Goal: Information Seeking & Learning: Learn about a topic

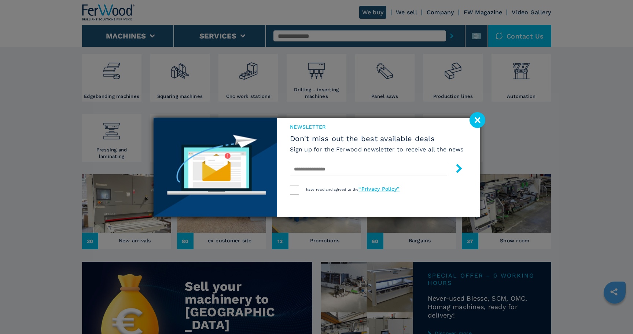
scroll to position [147, 0]
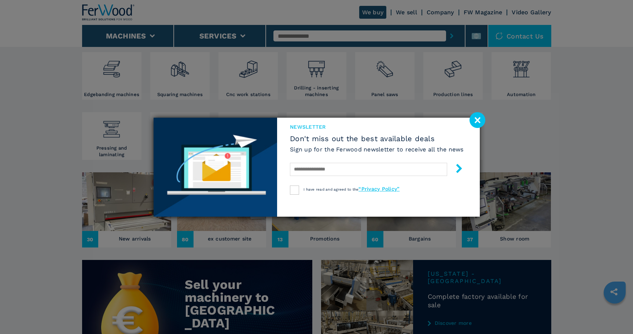
click at [472, 118] on image at bounding box center [478, 120] width 16 height 16
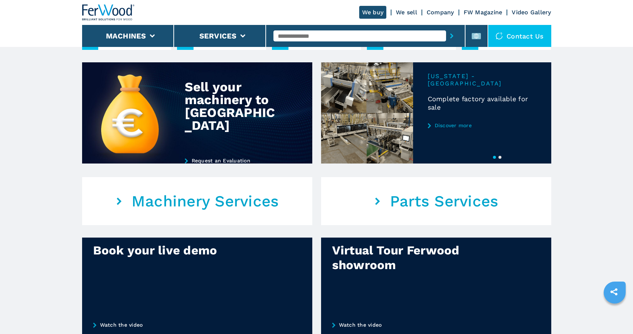
scroll to position [293, 0]
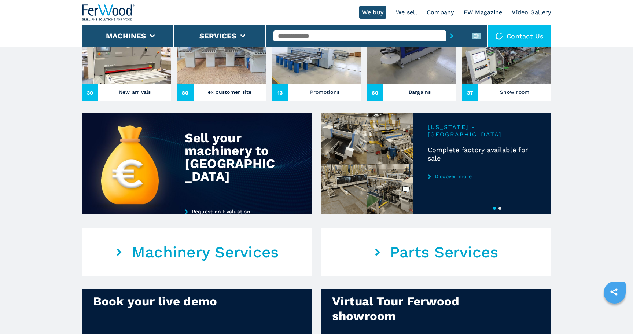
click at [501, 207] on button "2" at bounding box center [500, 208] width 3 height 3
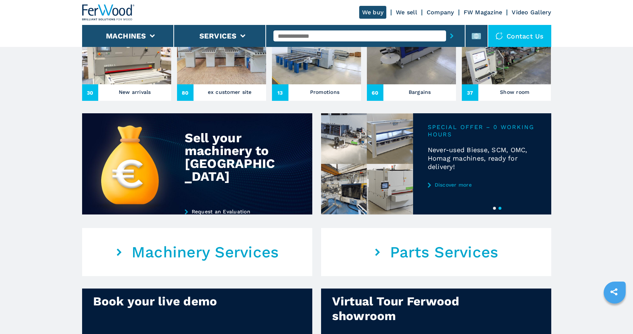
click at [451, 183] on link "Discover more" at bounding box center [482, 185] width 109 height 6
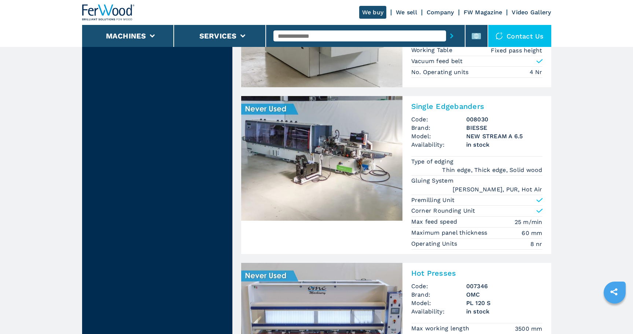
scroll to position [275, 0]
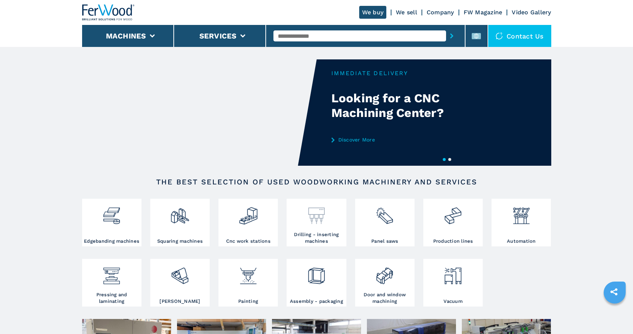
click at [320, 240] on h3 "Drilling - inserting machines" at bounding box center [316, 237] width 56 height 13
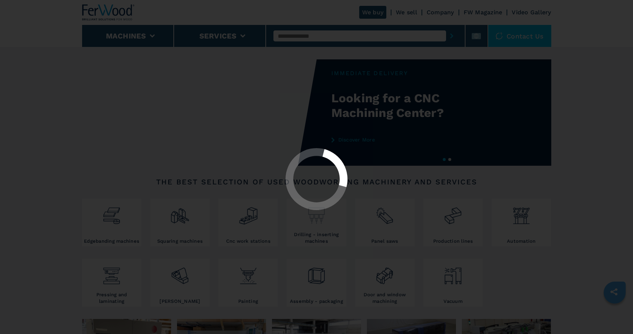
select select "**********"
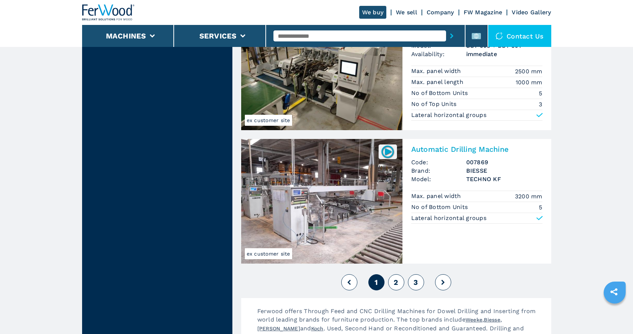
scroll to position [1558, 0]
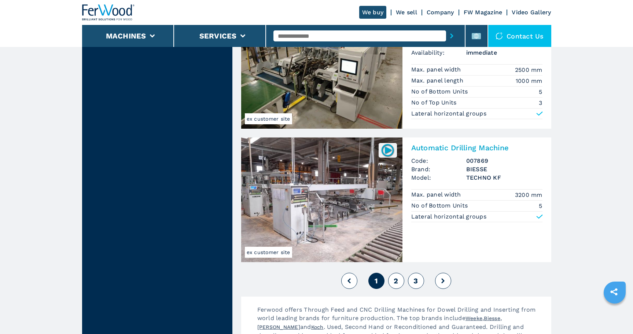
click at [395, 279] on span "2" at bounding box center [396, 280] width 4 height 9
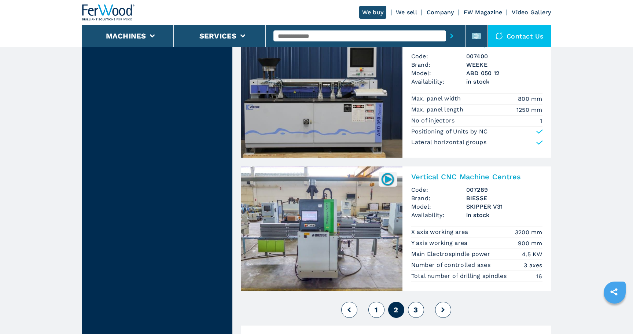
scroll to position [1530, 0]
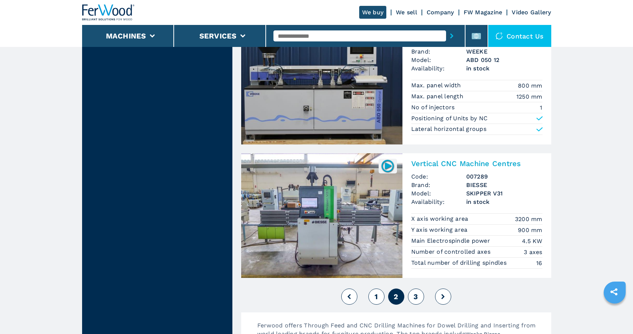
click at [416, 299] on span "3" at bounding box center [415, 296] width 4 height 9
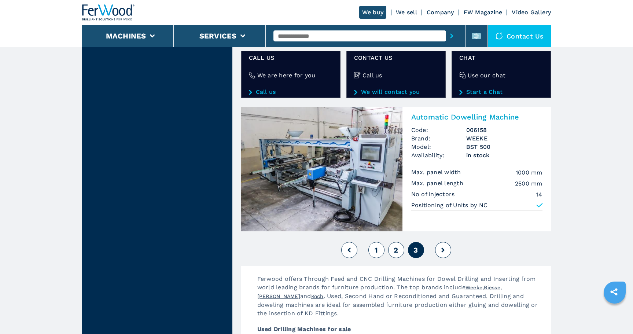
scroll to position [1182, 0]
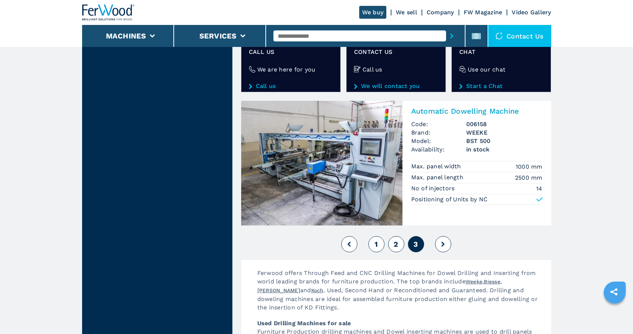
click at [446, 243] on button at bounding box center [443, 244] width 16 height 16
click at [377, 245] on span "1" at bounding box center [376, 244] width 3 height 9
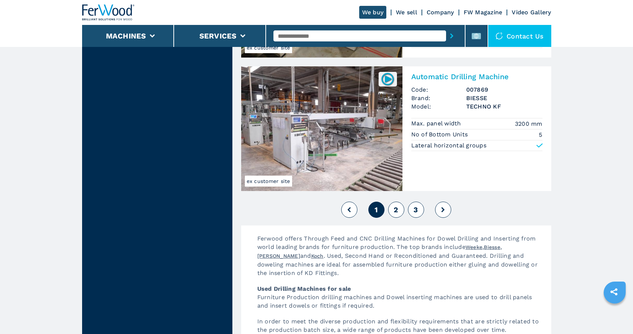
scroll to position [1576, 0]
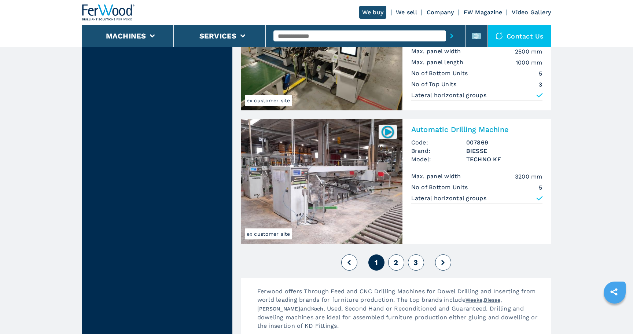
click at [400, 261] on button "2" at bounding box center [396, 262] width 16 height 16
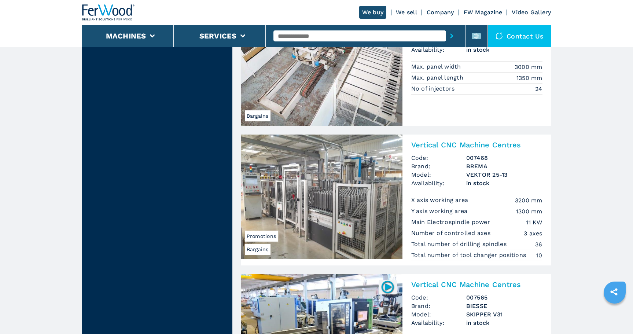
scroll to position [687, 0]
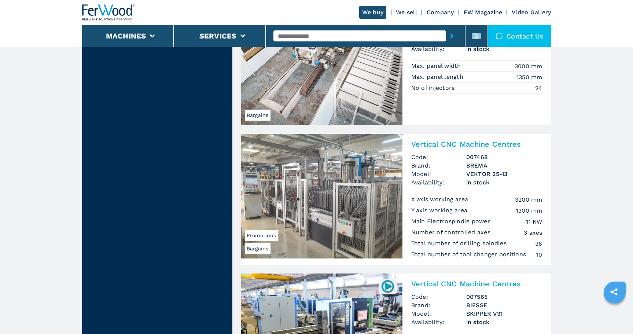
click at [346, 199] on img at bounding box center [321, 196] width 161 height 125
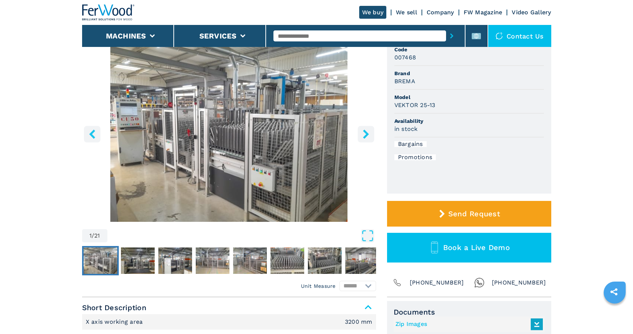
scroll to position [82, 0]
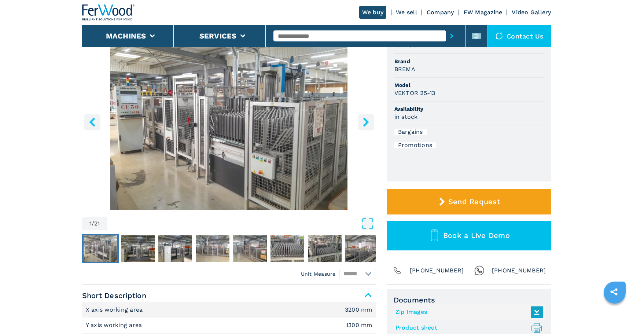
click at [139, 141] on img "Go to Slide 1" at bounding box center [229, 121] width 294 height 178
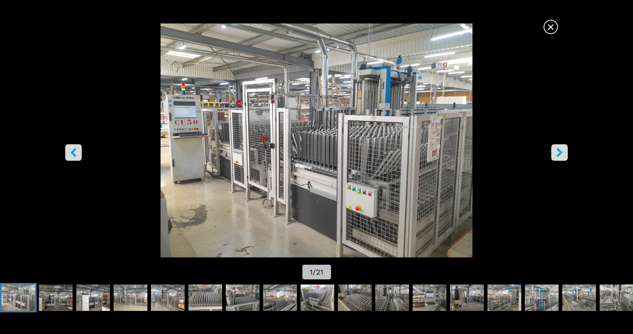
click at [563, 150] on icon "right-button" at bounding box center [559, 152] width 9 height 9
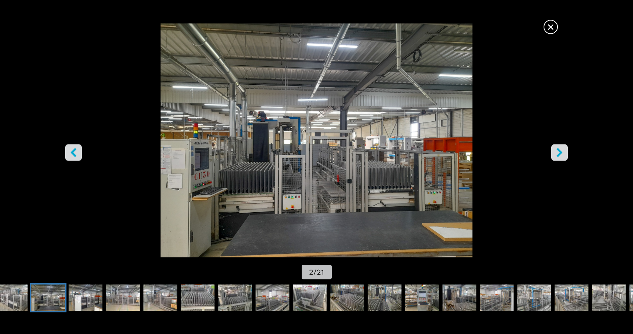
click at [563, 150] on icon "right-button" at bounding box center [559, 152] width 9 height 9
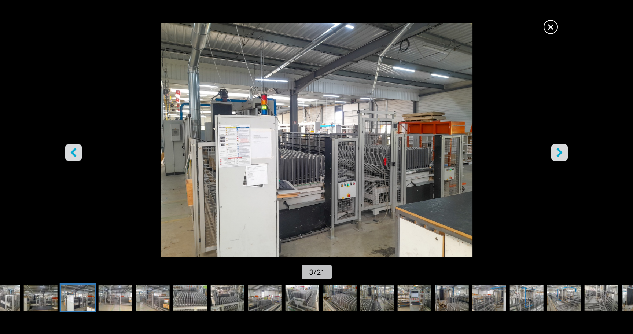
click at [563, 150] on icon "right-button" at bounding box center [559, 152] width 9 height 9
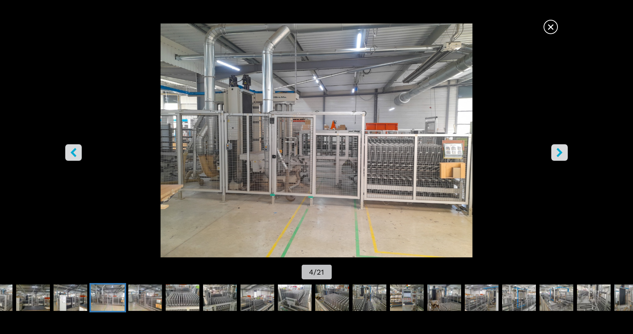
click at [563, 150] on icon "right-button" at bounding box center [559, 152] width 9 height 9
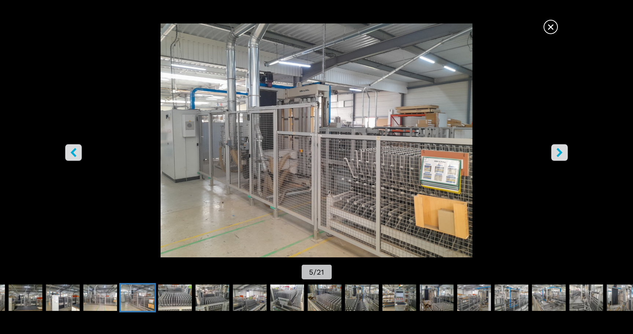
click at [564, 151] on icon "right-button" at bounding box center [559, 152] width 9 height 9
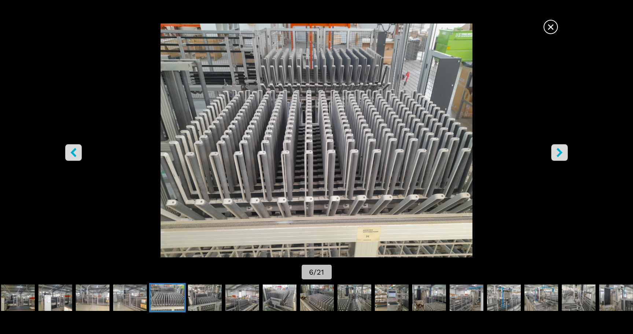
click at [564, 151] on icon "right-button" at bounding box center [559, 152] width 9 height 9
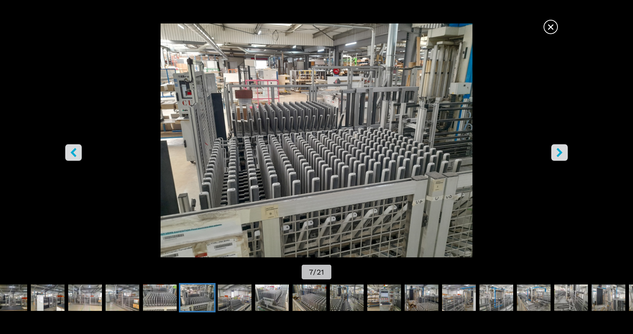
click at [564, 152] on icon "right-button" at bounding box center [559, 152] width 9 height 9
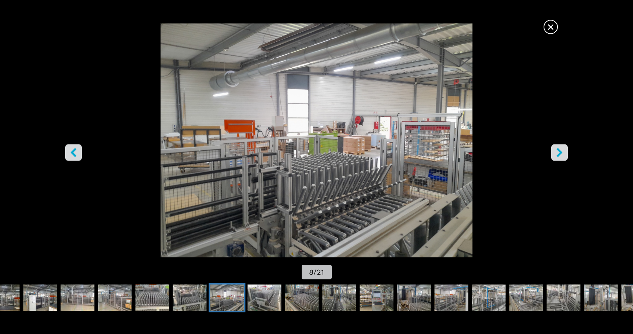
click at [564, 152] on icon "right-button" at bounding box center [559, 152] width 9 height 9
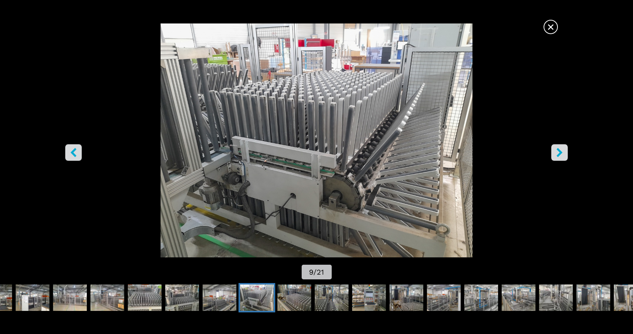
click at [564, 152] on icon "right-button" at bounding box center [559, 152] width 9 height 9
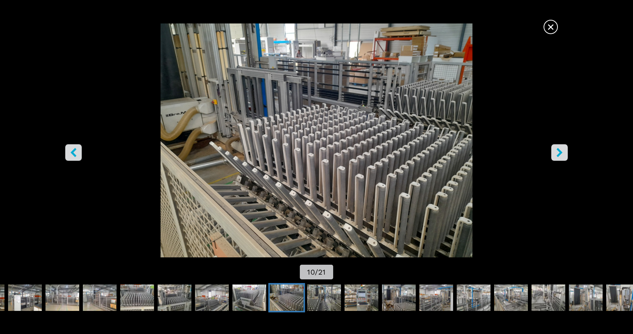
click at [564, 152] on icon "right-button" at bounding box center [559, 152] width 9 height 9
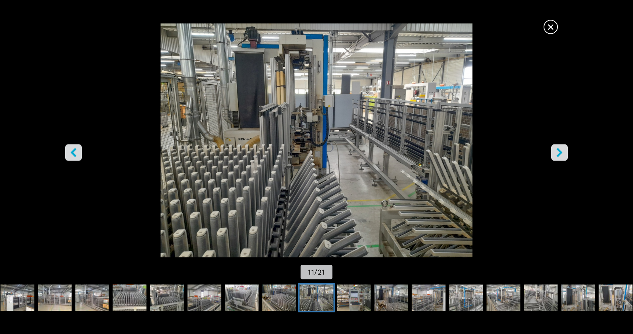
click at [564, 152] on icon "right-button" at bounding box center [559, 152] width 9 height 9
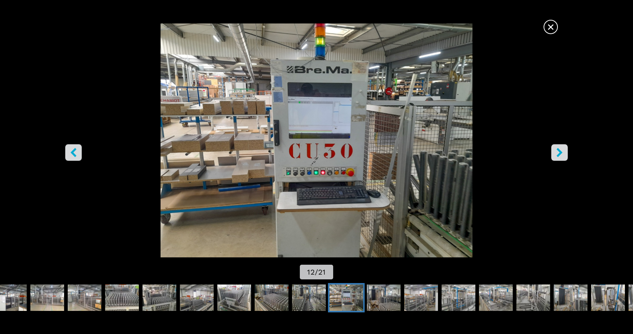
click at [564, 152] on icon "right-button" at bounding box center [559, 152] width 9 height 9
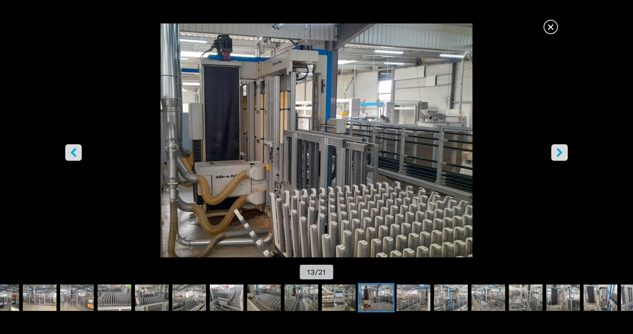
click at [564, 152] on icon "right-button" at bounding box center [559, 152] width 9 height 9
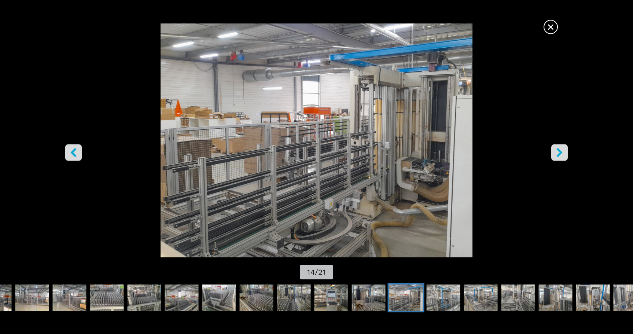
click at [564, 152] on icon "right-button" at bounding box center [559, 152] width 9 height 9
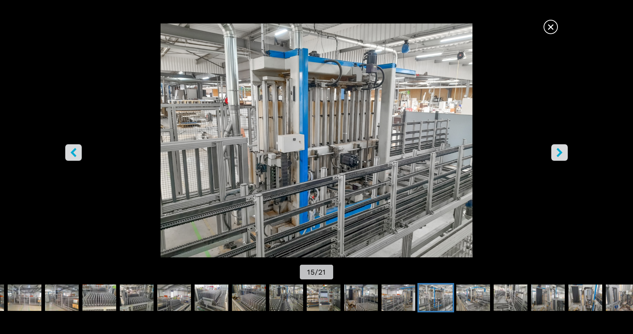
click at [564, 152] on icon "right-button" at bounding box center [559, 152] width 9 height 9
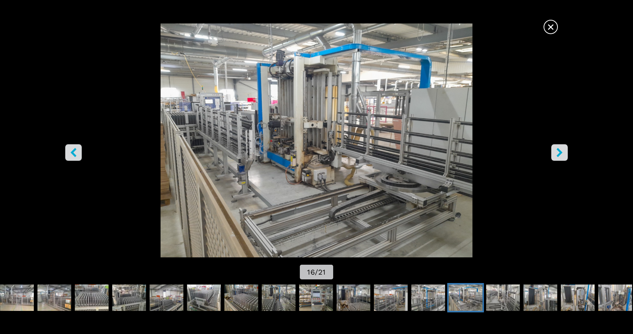
click at [564, 152] on icon "right-button" at bounding box center [559, 152] width 9 height 9
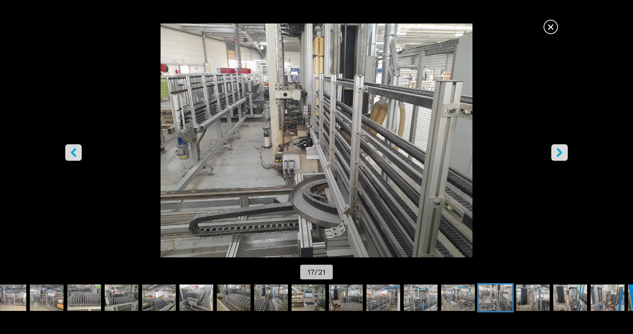
click at [552, 25] on span "×" at bounding box center [550, 25] width 13 height 13
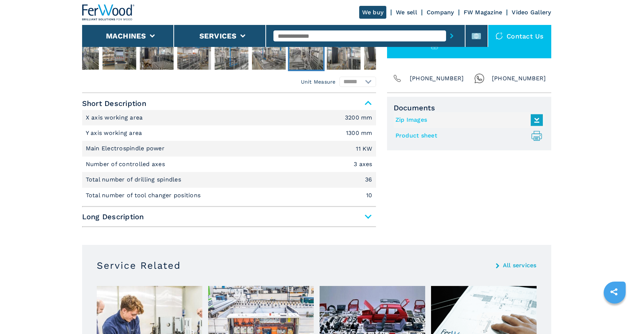
scroll to position [275, 0]
click at [365, 217] on span "Long Description" at bounding box center [229, 216] width 294 height 13
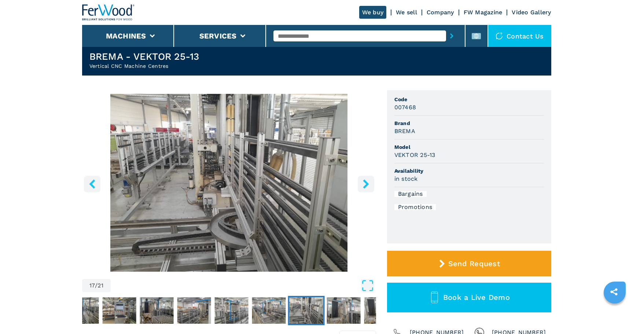
scroll to position [0, 0]
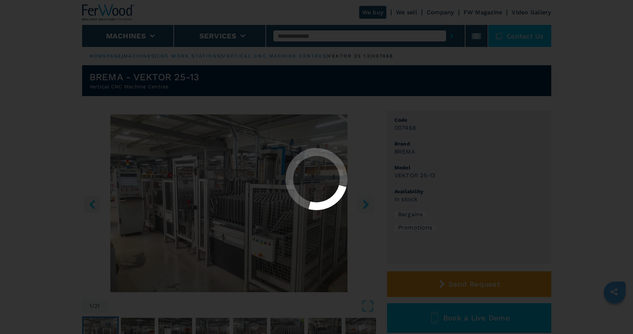
select select "**********"
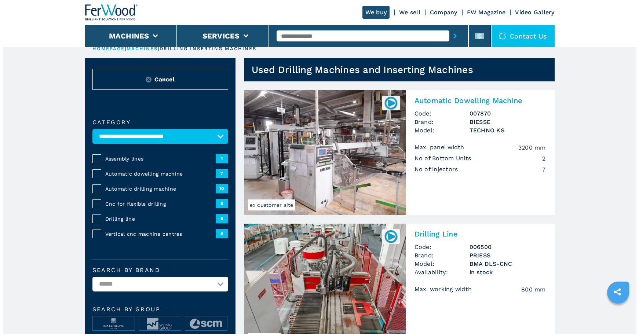
scroll to position [9, 0]
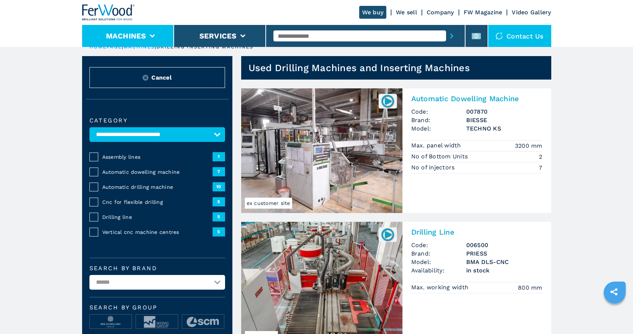
click at [157, 30] on li "Machines" at bounding box center [128, 36] width 92 height 22
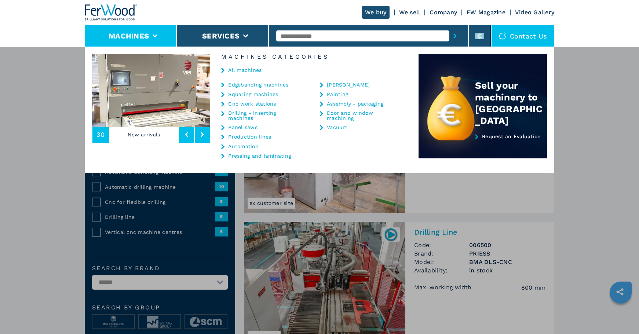
click at [234, 116] on link "Drilling - inserting machines" at bounding box center [264, 115] width 73 height 10
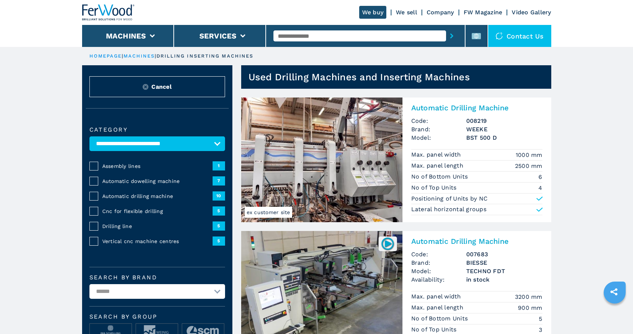
click at [299, 37] on input "text" at bounding box center [359, 35] width 173 height 11
type input "*********"
click at [446, 27] on button "submit-button" at bounding box center [451, 35] width 11 height 17
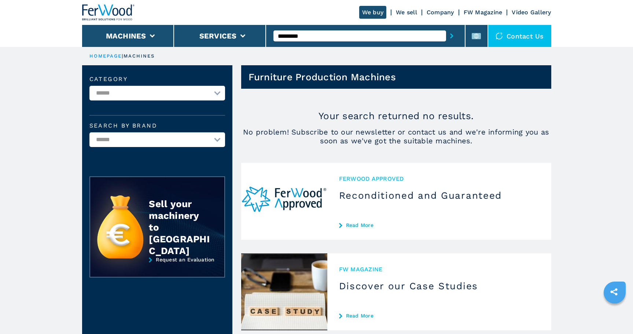
select select "**********"
